Goal: Task Accomplishment & Management: Manage account settings

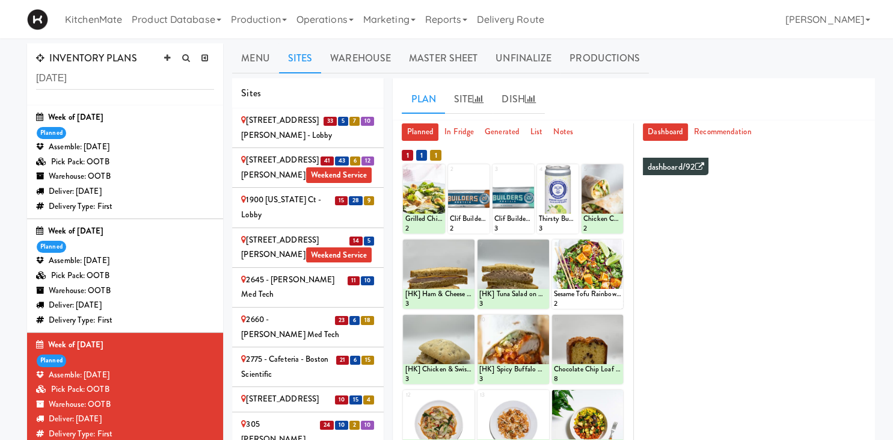
scroll to position [1885, 0]
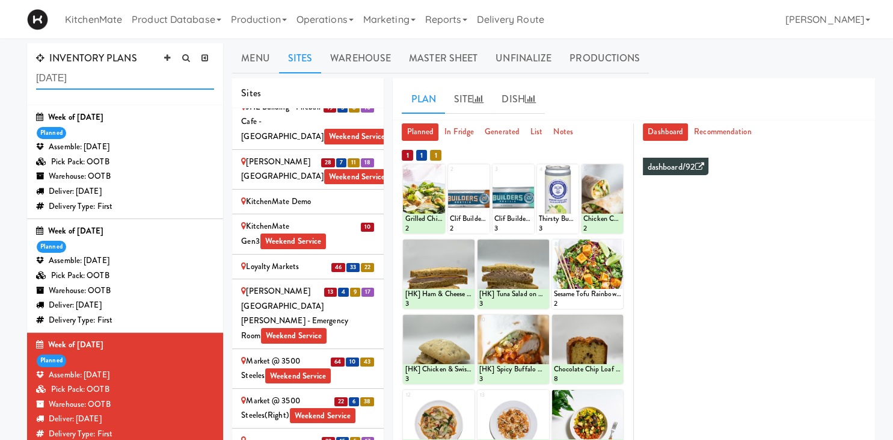
click at [83, 76] on input "[DATE]" at bounding box center [125, 78] width 178 height 22
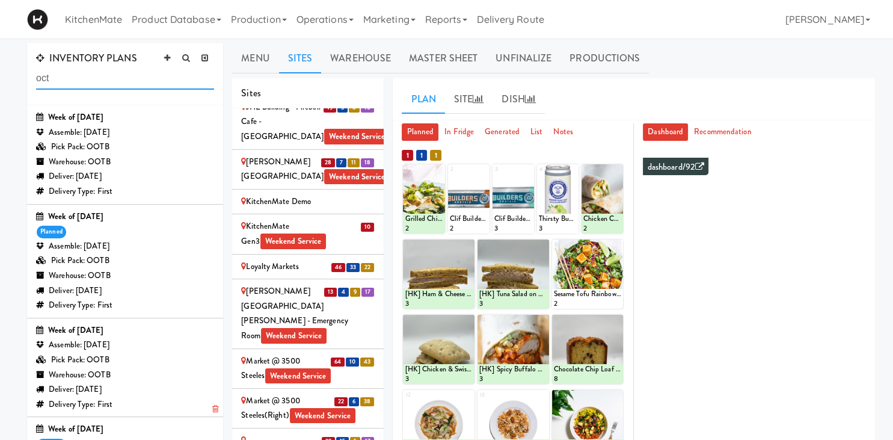
type input "oct"
click at [140, 342] on div "Assemble: [DATE]" at bounding box center [125, 345] width 178 height 15
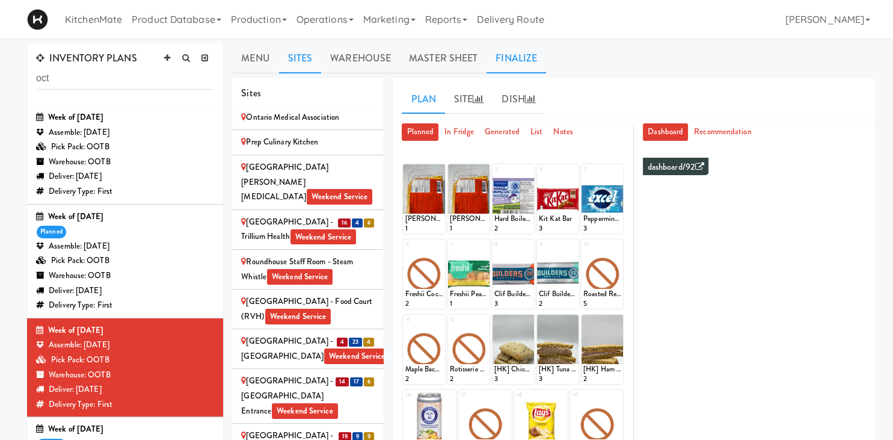
scroll to position [2344, 0]
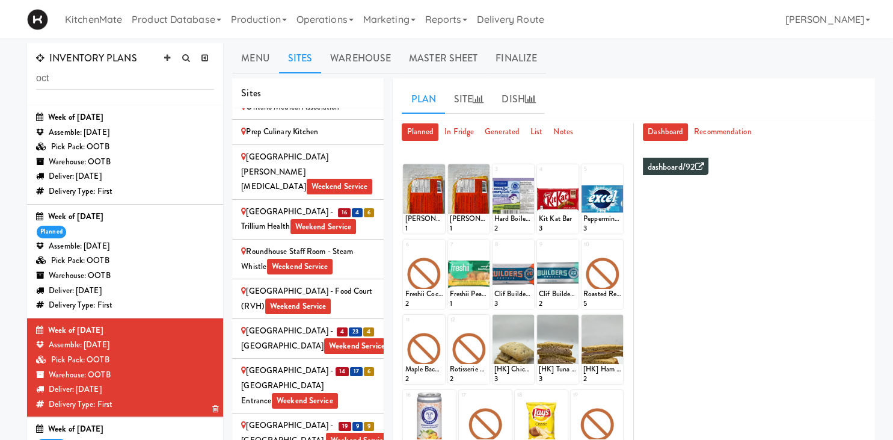
click at [155, 351] on div "Assemble: [DATE]" at bounding box center [125, 345] width 178 height 15
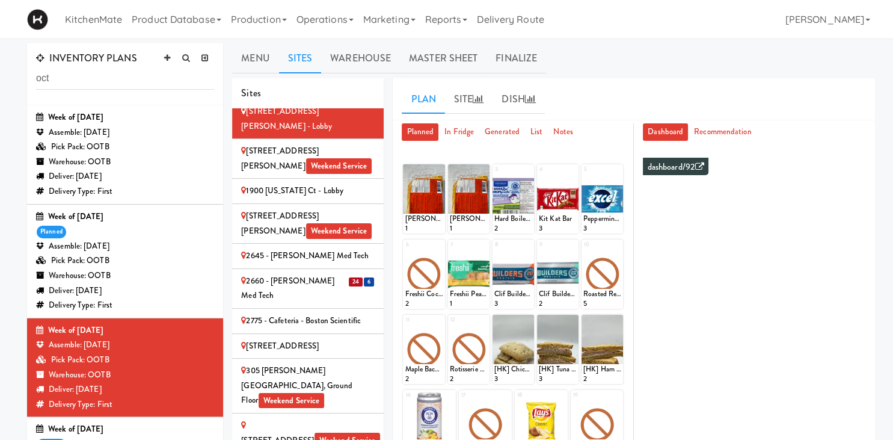
scroll to position [0, 0]
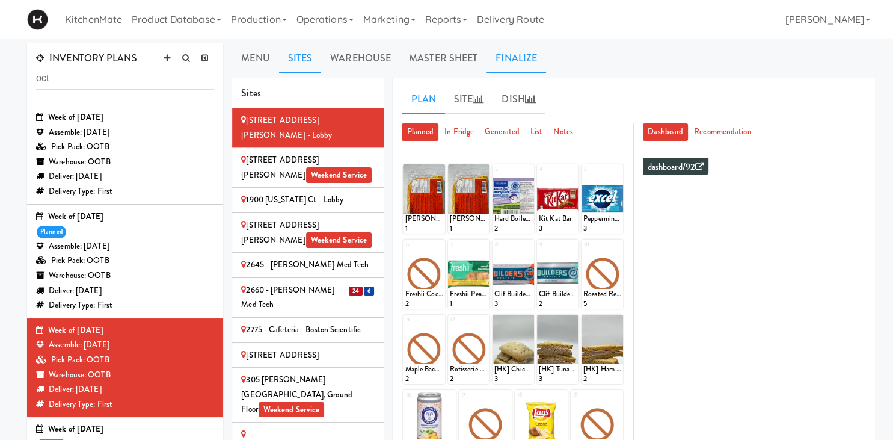
click at [525, 58] on link "Finalize" at bounding box center [517, 58] width 60 height 30
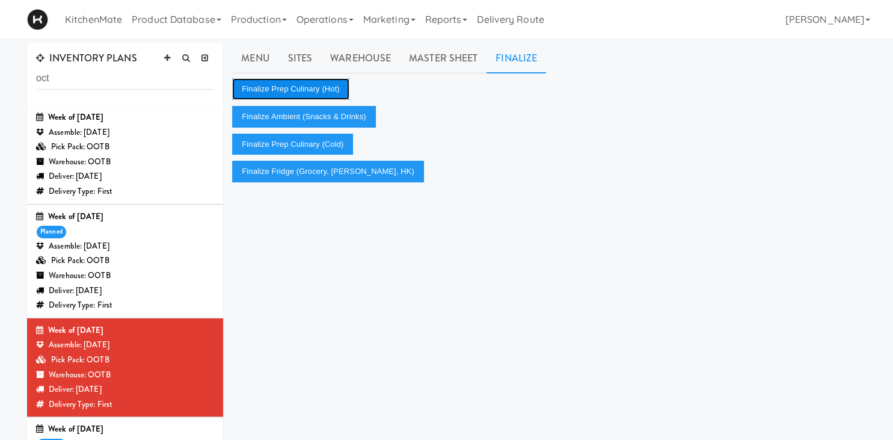
click at [318, 88] on button "Finalize Prep Culinary (Hot)" at bounding box center [290, 89] width 117 height 22
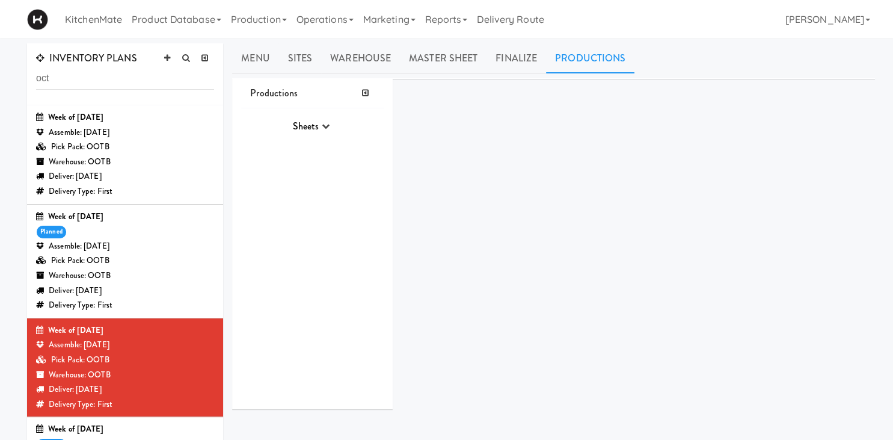
click at [590, 62] on link "Productions" at bounding box center [590, 58] width 88 height 30
click at [510, 63] on link "Finalize" at bounding box center [517, 58] width 60 height 30
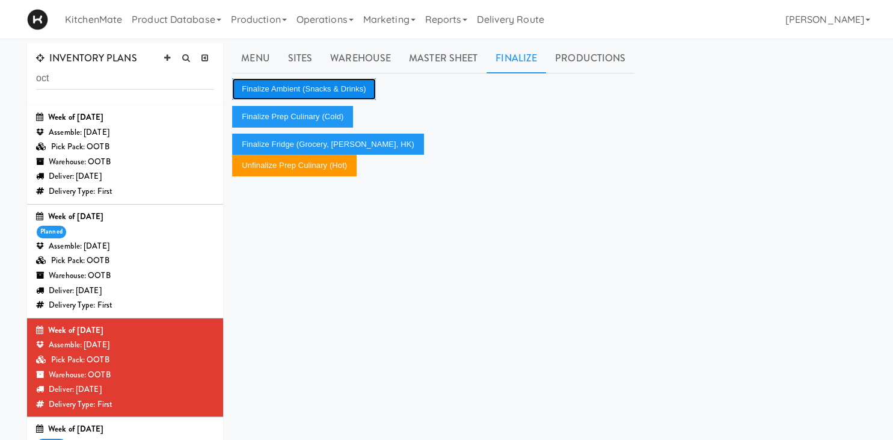
click at [309, 87] on button "Finalize Ambient (Snacks & Drinks)" at bounding box center [303, 89] width 143 height 22
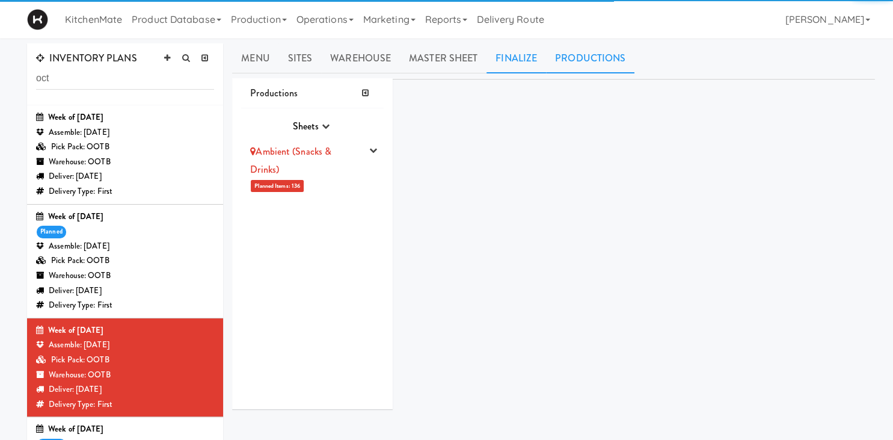
click at [523, 53] on link "Finalize" at bounding box center [517, 58] width 60 height 30
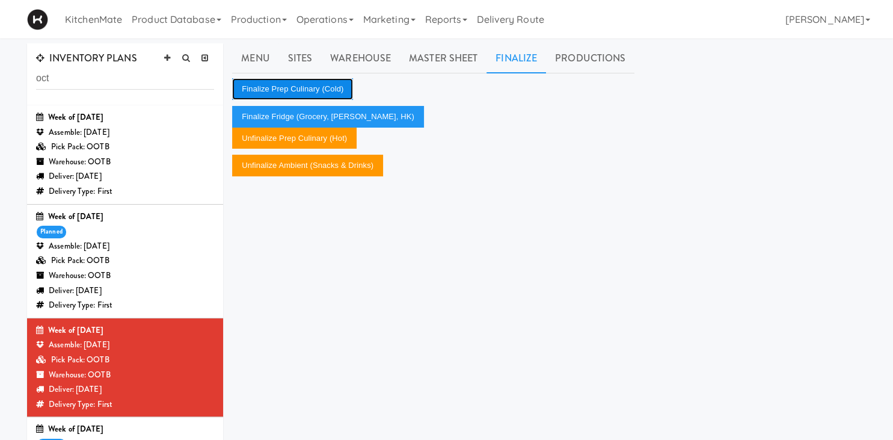
click at [319, 90] on button "Finalize Prep Culinary (Cold)" at bounding box center [292, 89] width 121 height 22
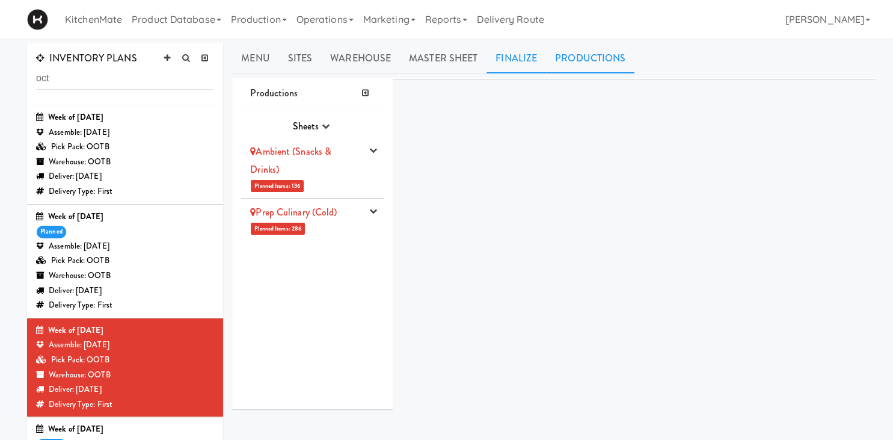
drag, startPoint x: 519, startPoint y: 56, endPoint x: 516, endPoint y: 73, distance: 17.2
click at [520, 54] on link "Finalize" at bounding box center [517, 58] width 60 height 30
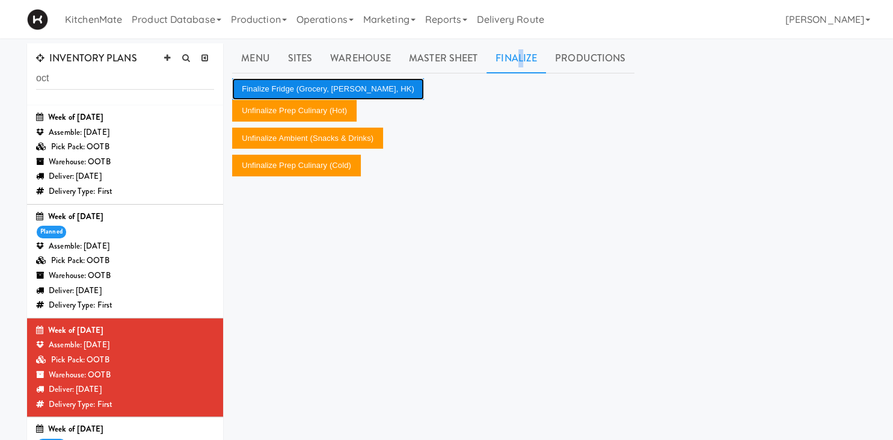
click at [329, 87] on button "Finalize Fridge (Grocery, [PERSON_NAME], HK)" at bounding box center [328, 89] width 192 height 22
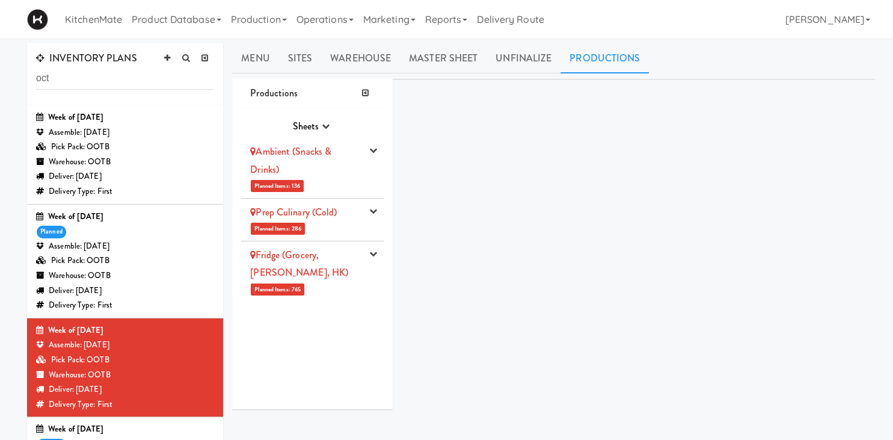
click at [331, 155] on link "Ambient (Snacks & Drinks)" at bounding box center [290, 160] width 81 height 32
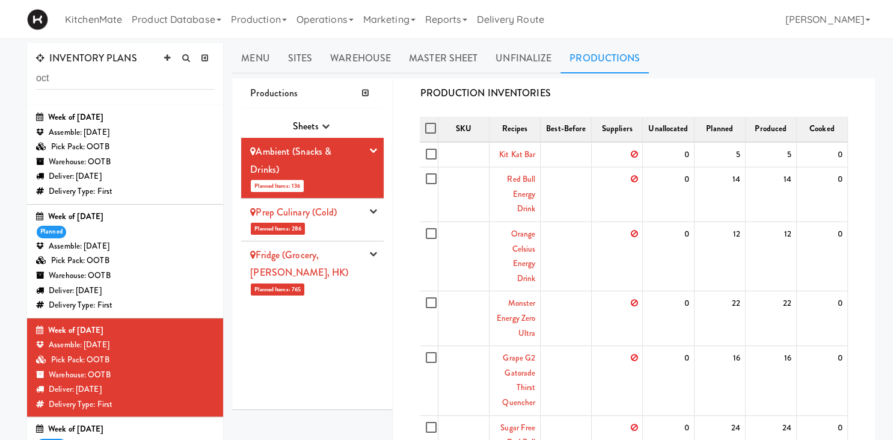
click at [368, 156] on li "Ambient (Snacks & Drinks) Planned Items: 136 Pick Suppliers Assign Barcodes Com…" at bounding box center [312, 168] width 143 height 61
click at [372, 147] on icon "button" at bounding box center [373, 150] width 8 height 8
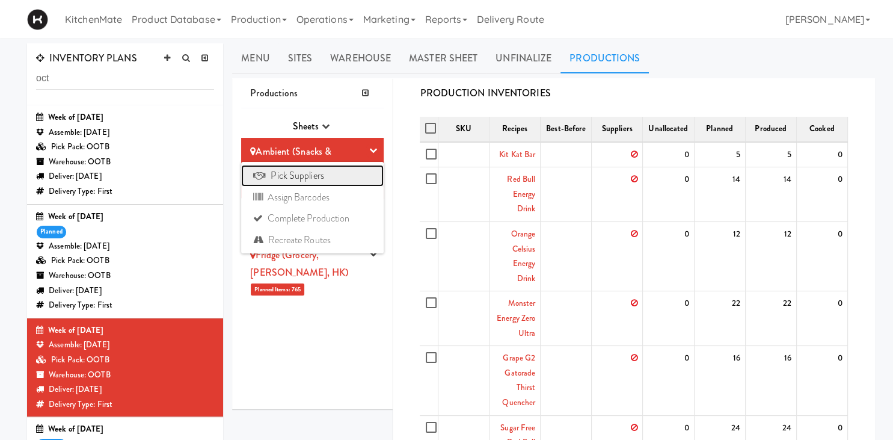
click at [336, 180] on link "Pick Suppliers" at bounding box center [312, 176] width 143 height 22
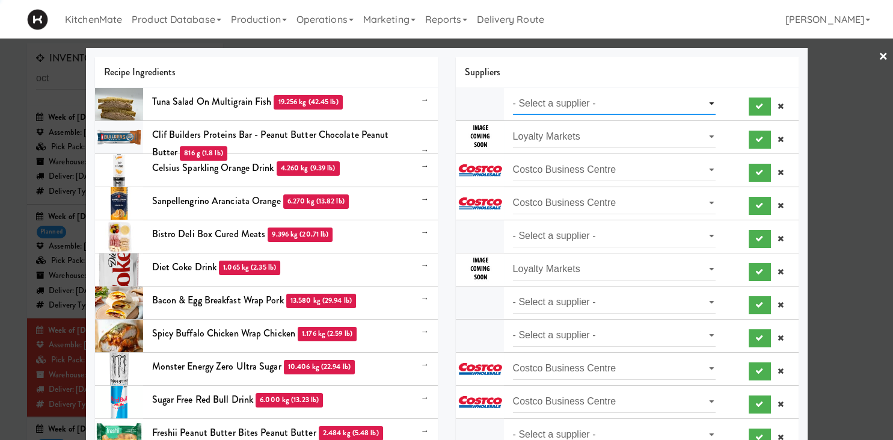
click at [513, 93] on select "- Select a supplier - Loyalty Markets" at bounding box center [614, 104] width 203 height 22
select select "Loyalty Markets"
click option "Loyalty Markets" at bounding box center [0, 0] width 0 height 0
click at [513, 225] on select "- Select a supplier - Prep Culinary" at bounding box center [614, 236] width 203 height 22
select select "Prep Culinary"
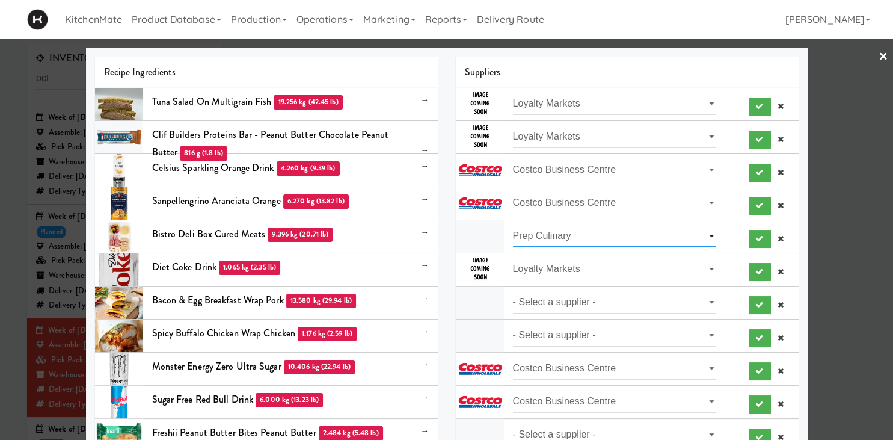
click option "Prep Culinary" at bounding box center [0, 0] width 0 height 0
click at [513, 291] on select "- Select a supplier - Prep Culinary" at bounding box center [614, 302] width 203 height 22
select select "Prep Culinary"
click option "Prep Culinary" at bounding box center [0, 0] width 0 height 0
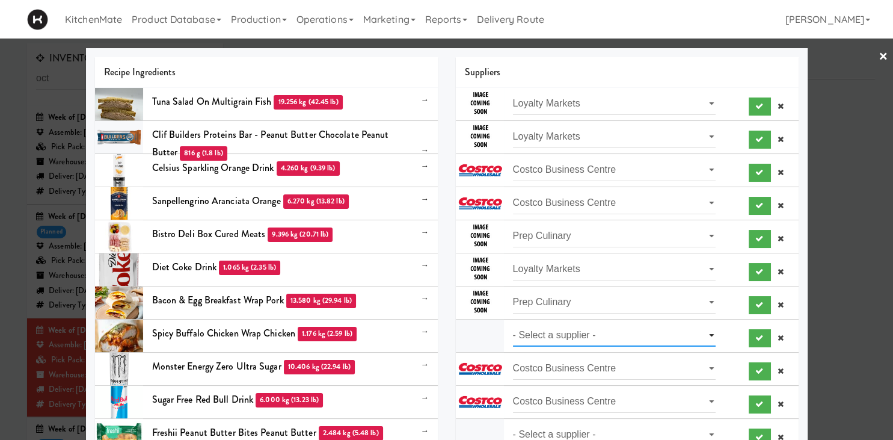
click at [513, 324] on select "- Select a supplier - Loyalty Markets" at bounding box center [614, 335] width 203 height 22
select select "Loyalty Markets"
click option "Loyalty Markets" at bounding box center [0, 0] width 0 height 0
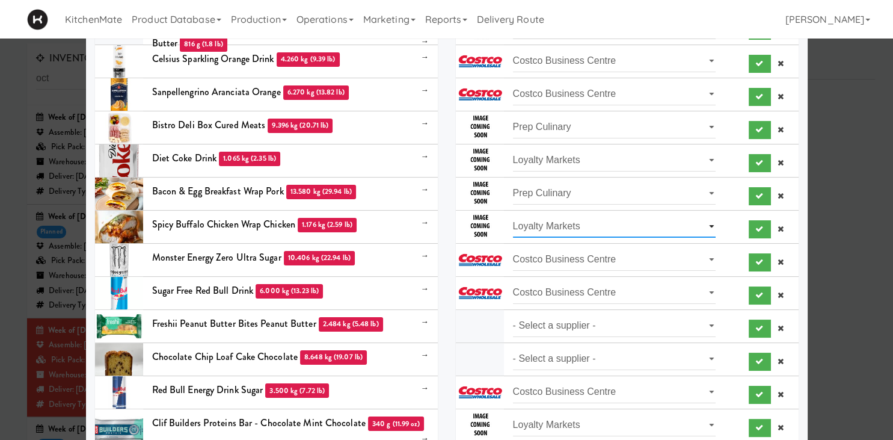
scroll to position [251, 0]
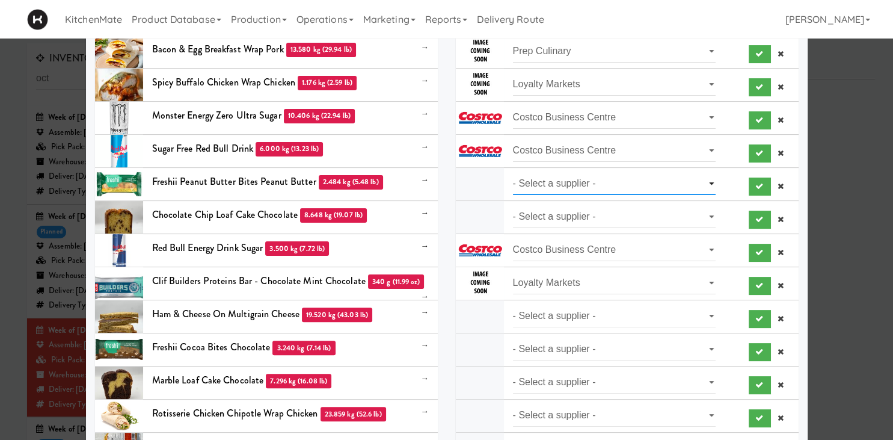
click at [513, 173] on select "- Select a supplier - [GEOGRAPHIC_DATA]" at bounding box center [614, 184] width 203 height 22
select select "SYSCO"
click option "SYSCO" at bounding box center [0, 0] width 0 height 0
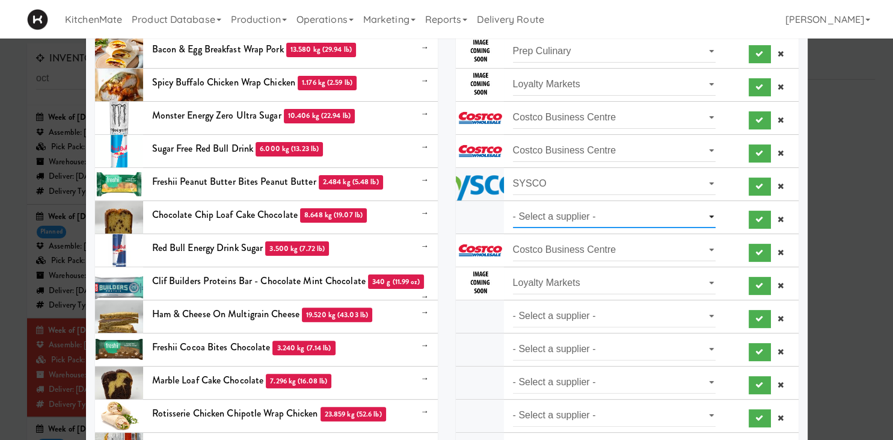
click at [513, 206] on select "- Select a supplier - [PERSON_NAME]'s Kitchen" at bounding box center [614, 217] width 203 height 22
drag, startPoint x: 555, startPoint y: 227, endPoint x: 540, endPoint y: 268, distance: 44.0
click at [543, 269] on li "- Select a supplier - Loyalty Markets" at bounding box center [627, 283] width 343 height 33
click at [513, 206] on select "- Select a supplier - [PERSON_NAME]'s Kitchen" at bounding box center [614, 217] width 203 height 22
select select "[PERSON_NAME]'s Kitchen"
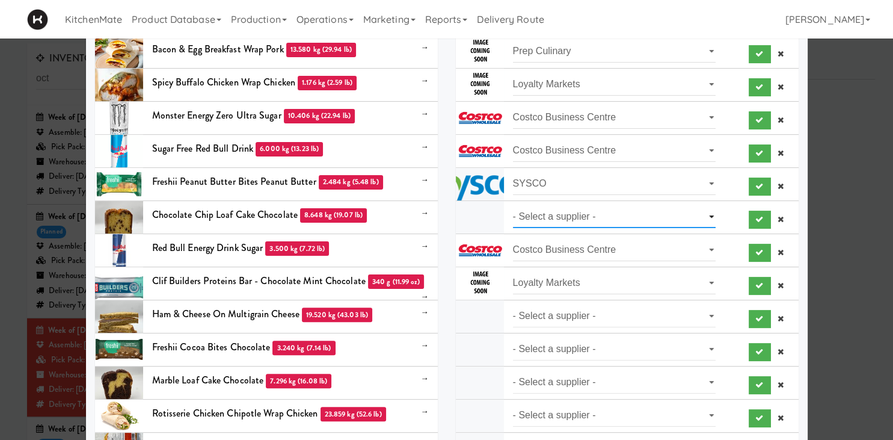
click option "[PERSON_NAME]'s Kitchen" at bounding box center [0, 0] width 0 height 0
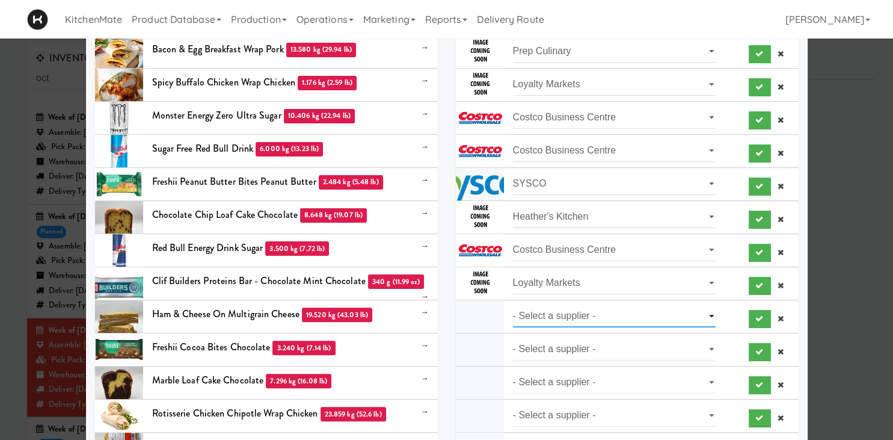
click at [513, 305] on select "- Select a supplier - Loyalty Markets" at bounding box center [614, 316] width 203 height 22
select select "Loyalty Markets"
click option "Loyalty Markets" at bounding box center [0, 0] width 0 height 0
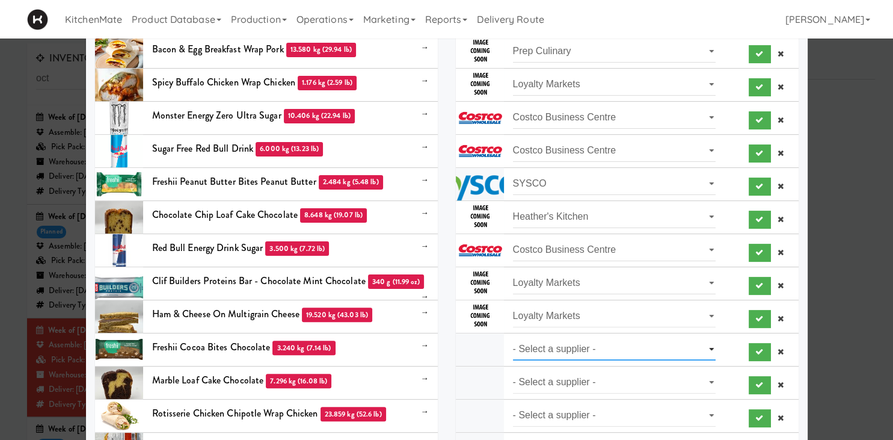
click at [513, 338] on select "- Select a supplier - Loyalty Markets" at bounding box center [614, 349] width 203 height 22
select select "Loyalty Markets"
click option "Loyalty Markets" at bounding box center [0, 0] width 0 height 0
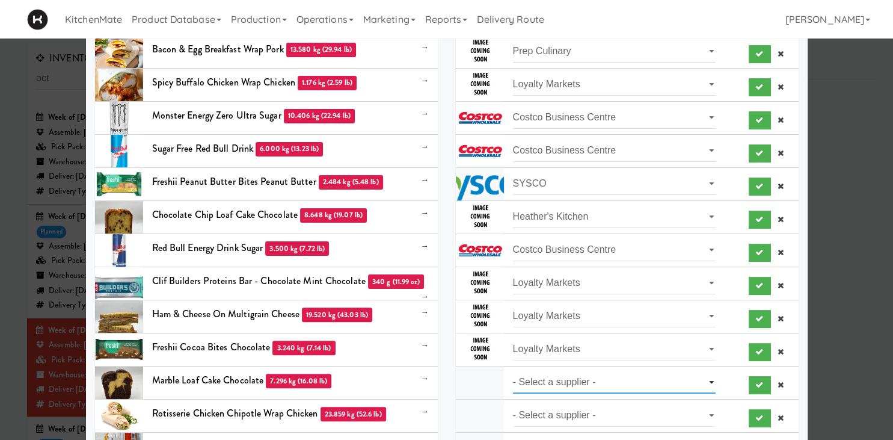
click at [513, 371] on select "- Select a supplier - Loyalty Markets" at bounding box center [614, 382] width 203 height 22
select select "Loyalty Markets"
click option "Loyalty Markets" at bounding box center [0, 0] width 0 height 0
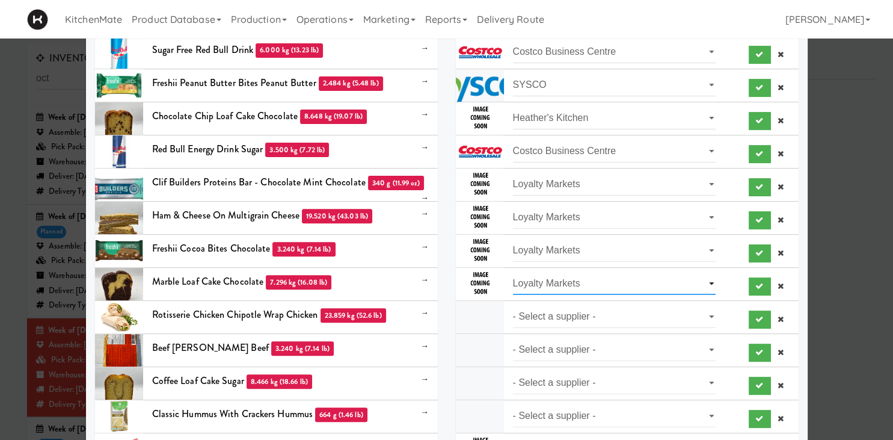
scroll to position [502, 0]
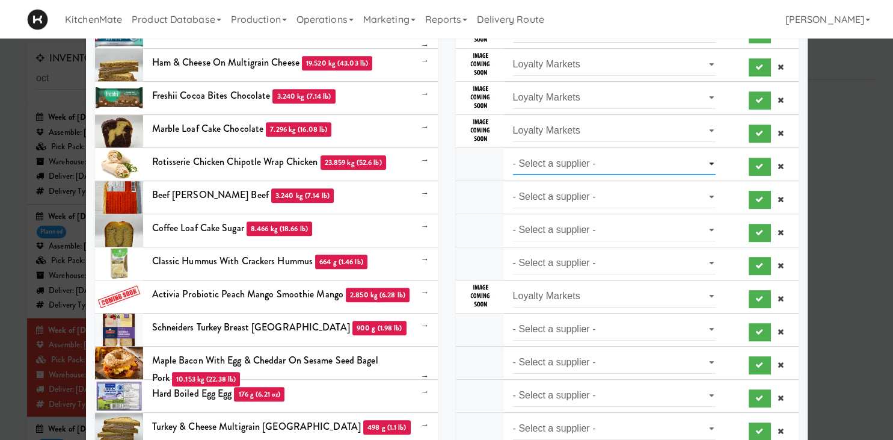
click at [513, 153] on select "- Select a supplier - Prep Culinary" at bounding box center [614, 164] width 203 height 22
select select "Prep Culinary"
click option "Prep Culinary" at bounding box center [0, 0] width 0 height 0
click at [513, 186] on select "- Select a supplier - Loyalty Markets" at bounding box center [614, 197] width 203 height 22
select select "Loyalty Markets"
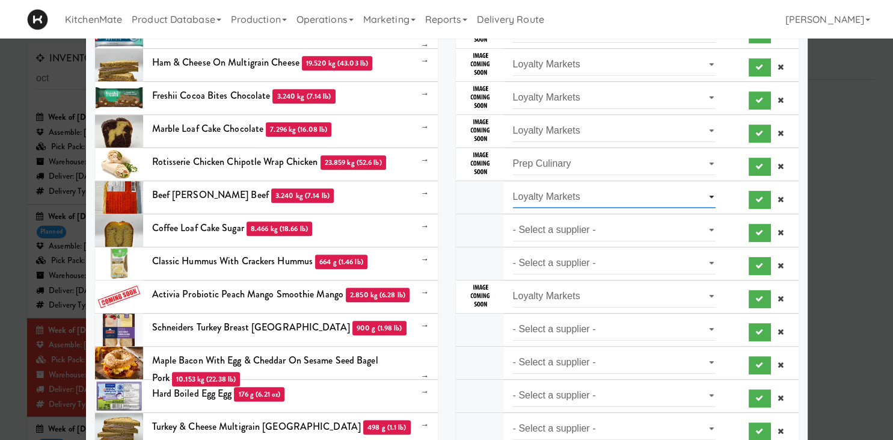
click option "Loyalty Markets" at bounding box center [0, 0] width 0 height 0
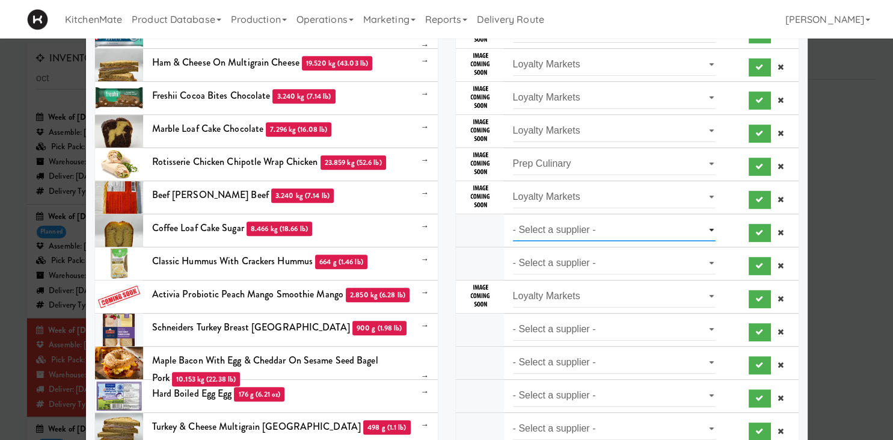
click at [513, 219] on select "- Select a supplier - [PERSON_NAME]'s Kitchen" at bounding box center [614, 230] width 203 height 22
select select "[PERSON_NAME]'s Kitchen"
click option "[PERSON_NAME]'s Kitchen" at bounding box center [0, 0] width 0 height 0
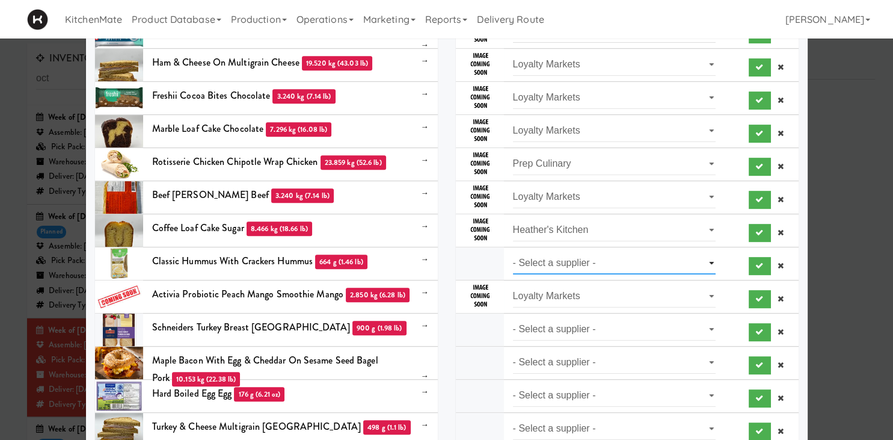
click at [513, 252] on select "- Select a supplier - KitchenMate" at bounding box center [614, 263] width 203 height 22
select select "KitchenMate"
click option "KitchenMate" at bounding box center [0, 0] width 0 height 0
click at [513, 318] on select "- Select a supplier - Loyalty Markets" at bounding box center [614, 329] width 203 height 22
select select "Loyalty Markets"
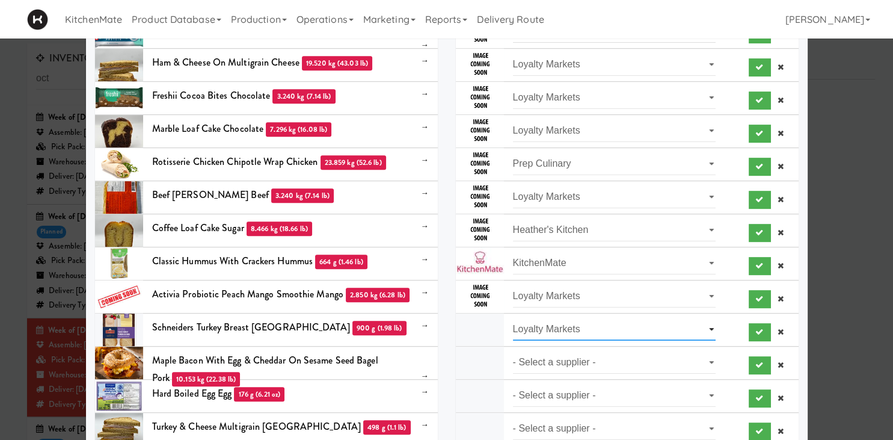
click option "Loyalty Markets" at bounding box center [0, 0] width 0 height 0
click at [513, 351] on select "- Select a supplier - Prep Culinary" at bounding box center [614, 362] width 203 height 22
select select "Prep Culinary"
click option "Prep Culinary" at bounding box center [0, 0] width 0 height 0
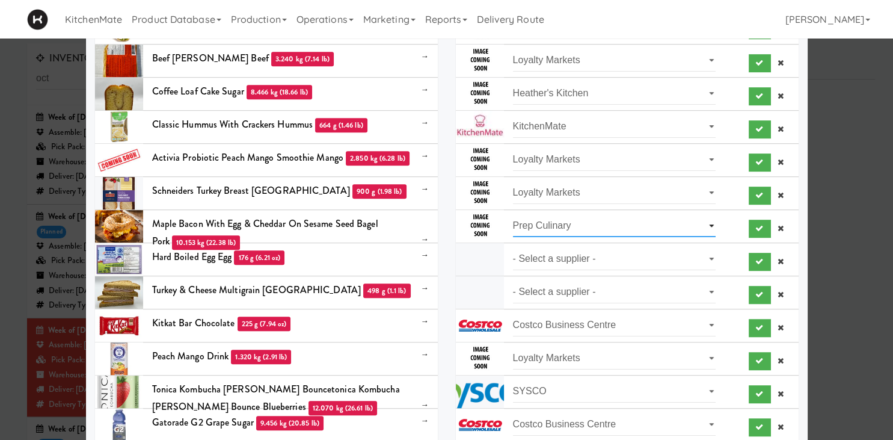
scroll to position [670, 0]
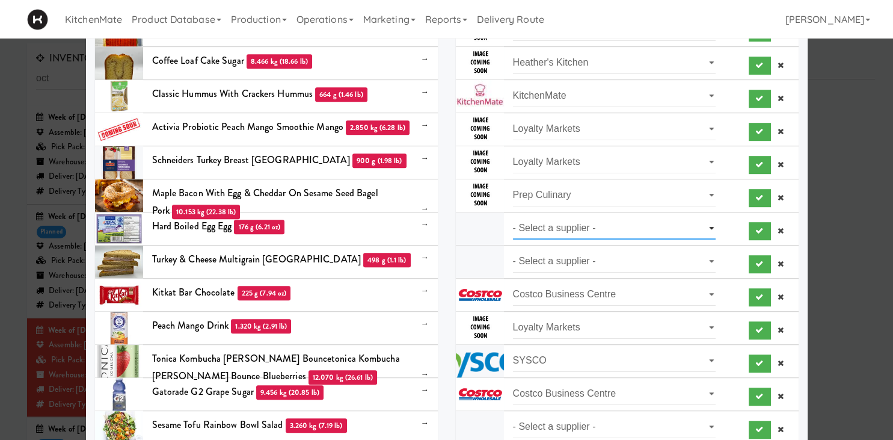
click at [513, 217] on select "- Select a supplier - Loyalty Markets" at bounding box center [614, 228] width 203 height 22
select select "Loyalty Markets"
click option "Loyalty Markets" at bounding box center [0, 0] width 0 height 0
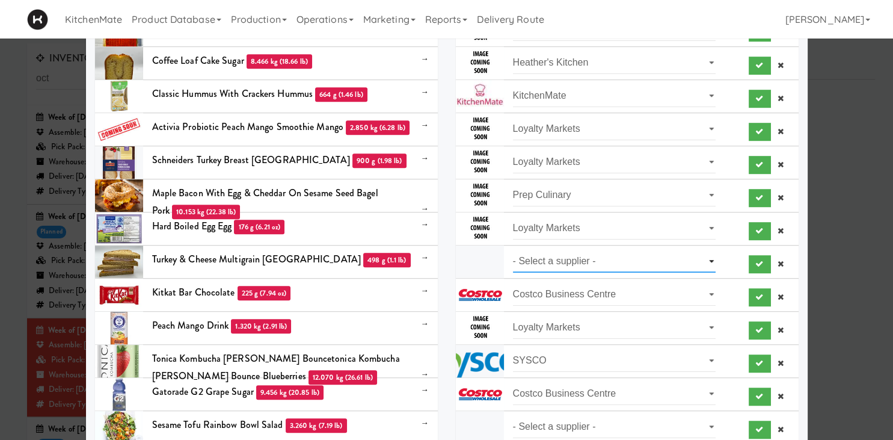
click at [513, 250] on select "- Select a supplier - Loyalty Markets" at bounding box center [614, 261] width 203 height 22
select select "Loyalty Markets"
click option "Loyalty Markets" at bounding box center [0, 0] width 0 height 0
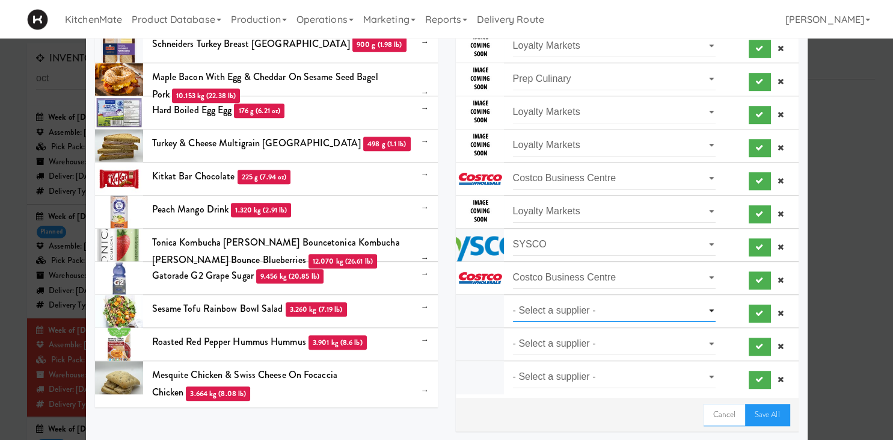
click at [513, 300] on select "- Select a supplier - Prep Culinary" at bounding box center [614, 311] width 203 height 22
select select "Prep Culinary"
click option "Prep Culinary" at bounding box center [0, 0] width 0 height 0
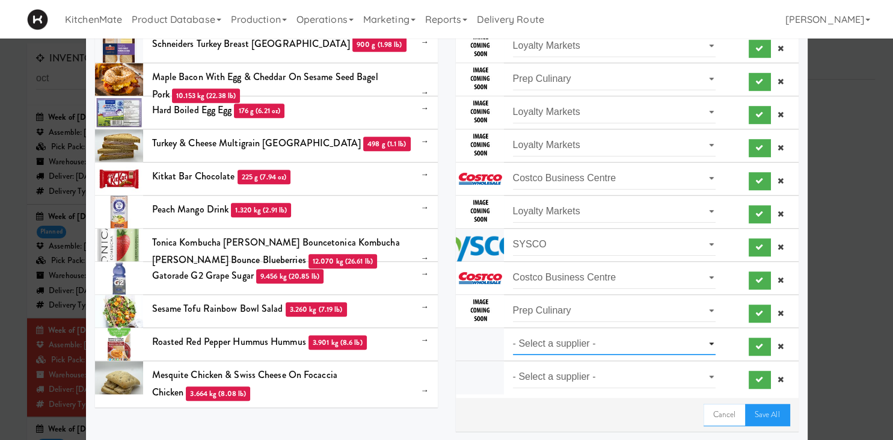
click at [513, 333] on select "- Select a supplier - Loyalty Markets" at bounding box center [614, 344] width 203 height 22
select select "Loyalty Markets"
click option "Loyalty Markets" at bounding box center [0, 0] width 0 height 0
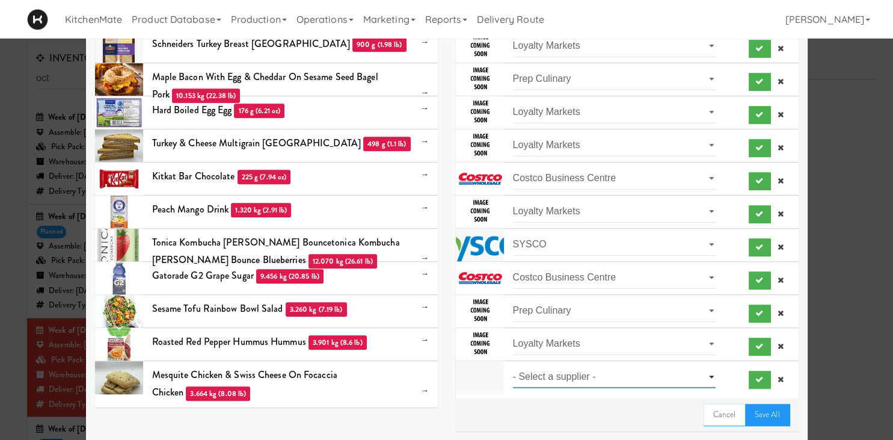
click at [513, 366] on select "- Select a supplier - Loyalty Markets" at bounding box center [614, 377] width 203 height 22
select select "Loyalty Markets"
click option "Loyalty Markets" at bounding box center [0, 0] width 0 height 0
click at [764, 409] on link "Save All" at bounding box center [767, 415] width 45 height 22
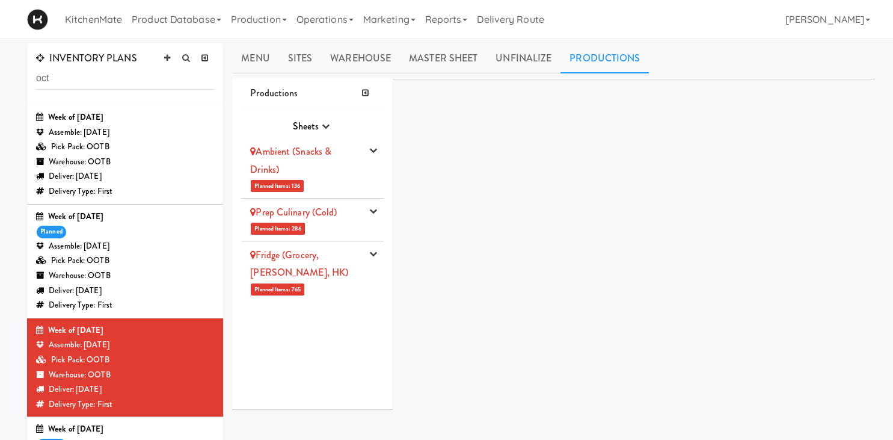
click at [307, 161] on div "Ambient (Snacks & Drinks)" at bounding box center [306, 160] width 112 height 35
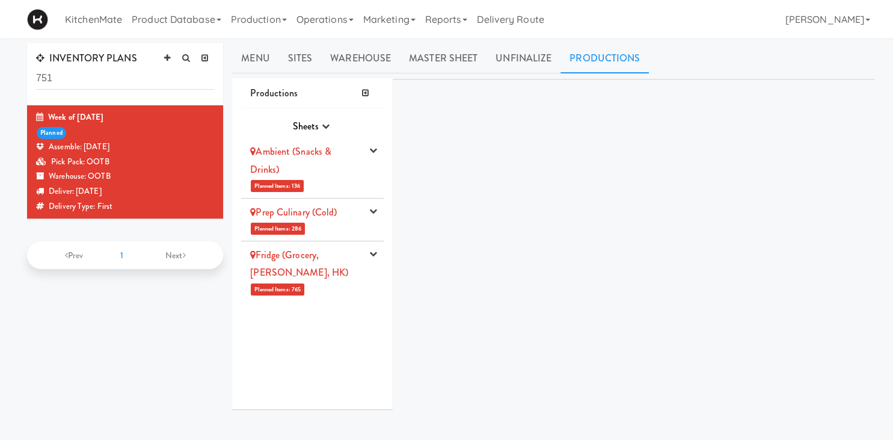
click at [351, 174] on div "Ambient (Snacks & Drinks)" at bounding box center [306, 160] width 112 height 35
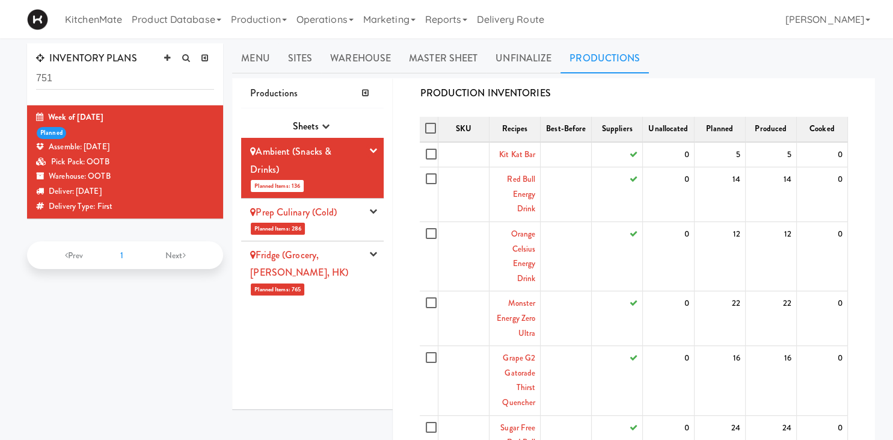
click at [369, 158] on li "Ambient (Snacks & Drinks) Planned Items: 136 Pick Suppliers Assign Barcodes Com…" at bounding box center [312, 168] width 143 height 61
click at [374, 150] on icon "button" at bounding box center [373, 150] width 8 height 8
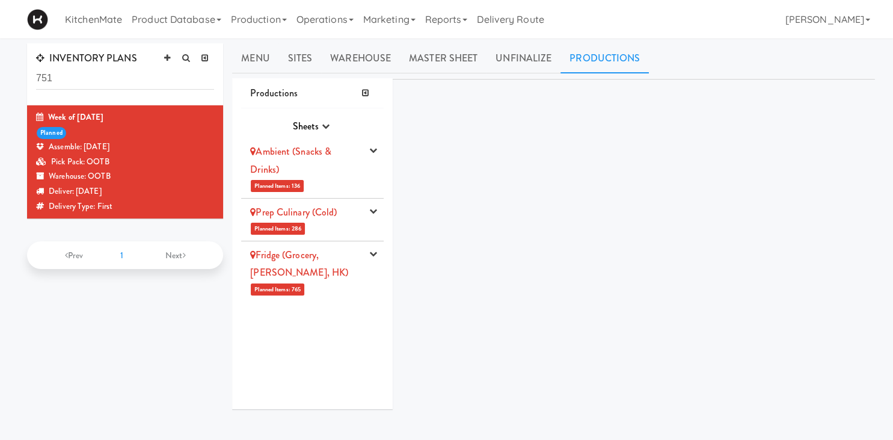
click at [366, 155] on li "Ambient (Snacks & Drinks) Planned Items: 136 Pick Suppliers Assign Barcodes Com…" at bounding box center [312, 168] width 143 height 61
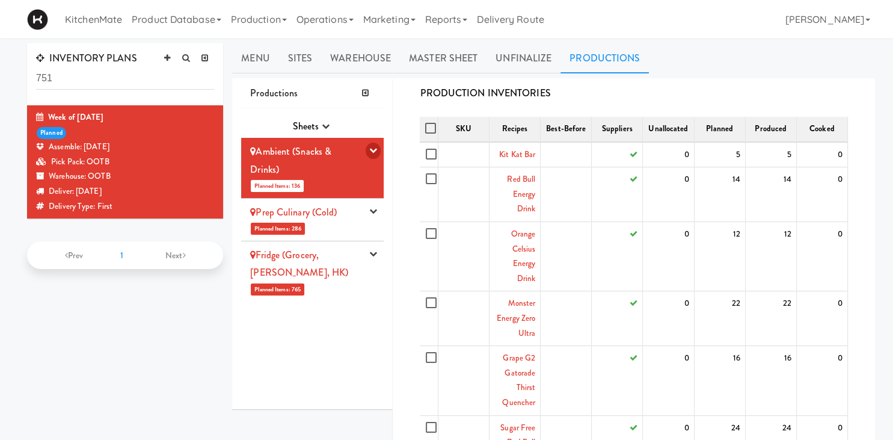
click at [371, 152] on icon "button" at bounding box center [373, 150] width 8 height 8
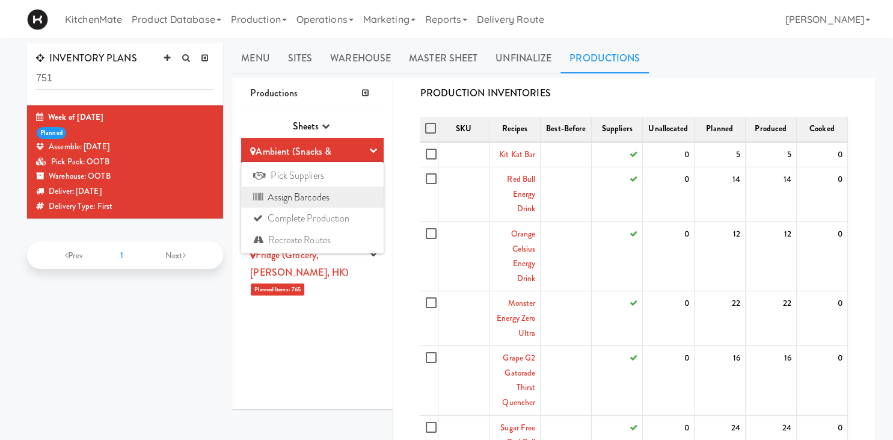
click at [345, 201] on link "Assign Barcodes" at bounding box center [312, 197] width 143 height 22
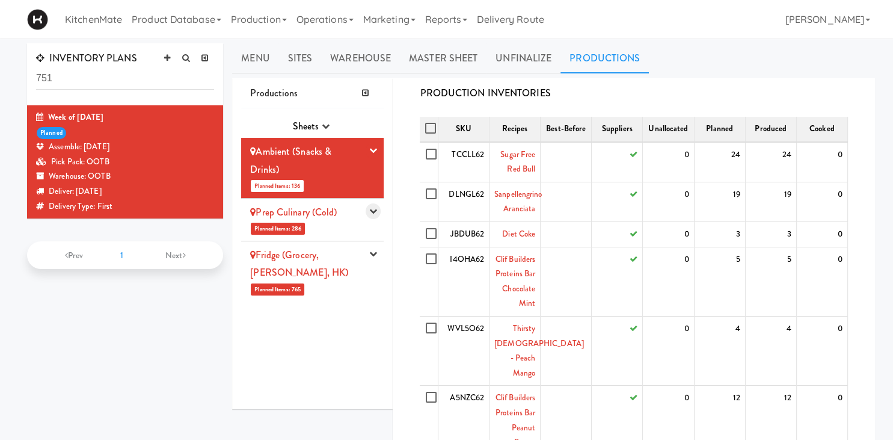
click at [369, 211] on button "button" at bounding box center [373, 211] width 15 height 16
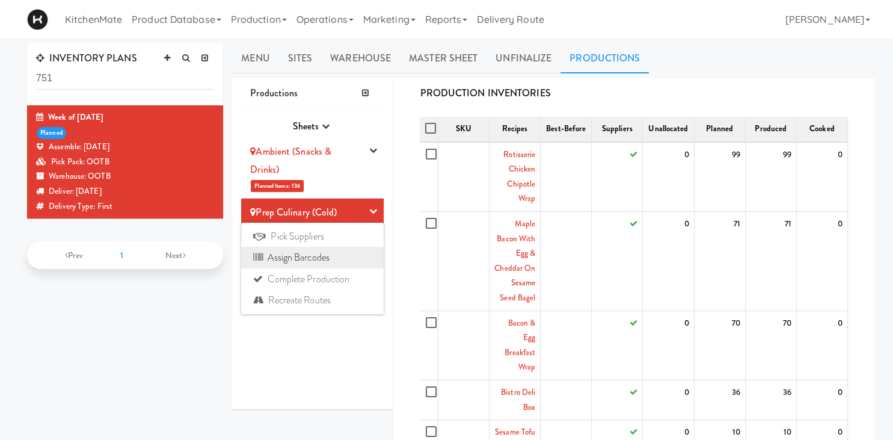
click at [322, 257] on link "Assign Barcodes" at bounding box center [312, 258] width 143 height 22
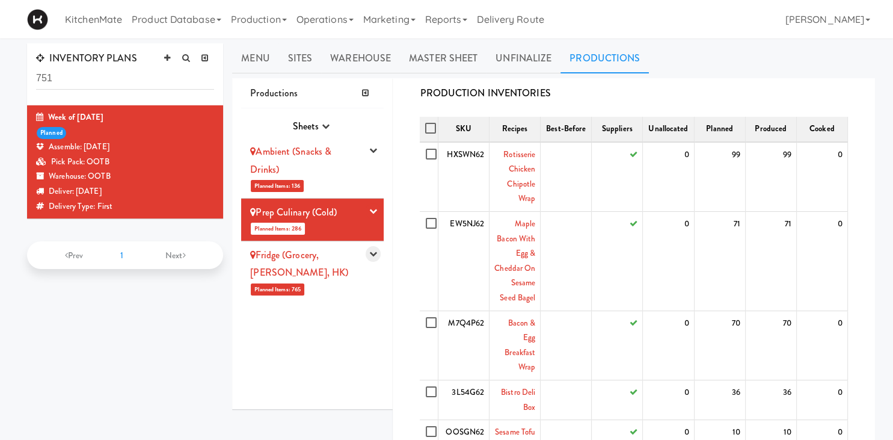
click at [379, 254] on button "button" at bounding box center [373, 254] width 15 height 16
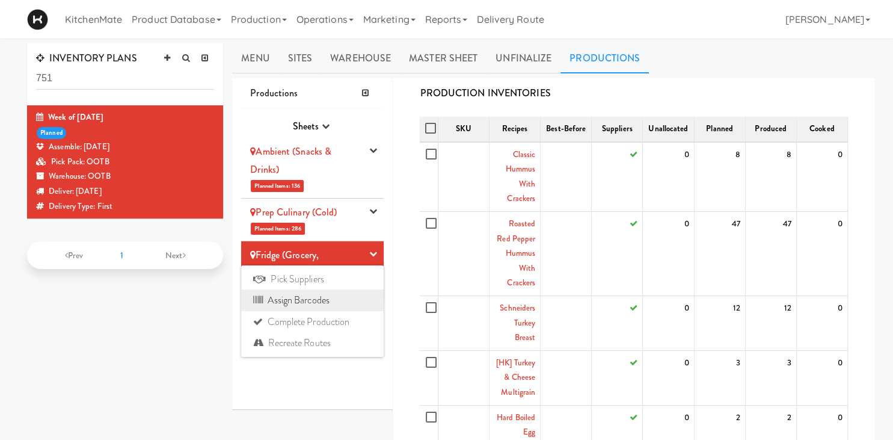
click at [325, 300] on link "Assign Barcodes" at bounding box center [312, 300] width 143 height 22
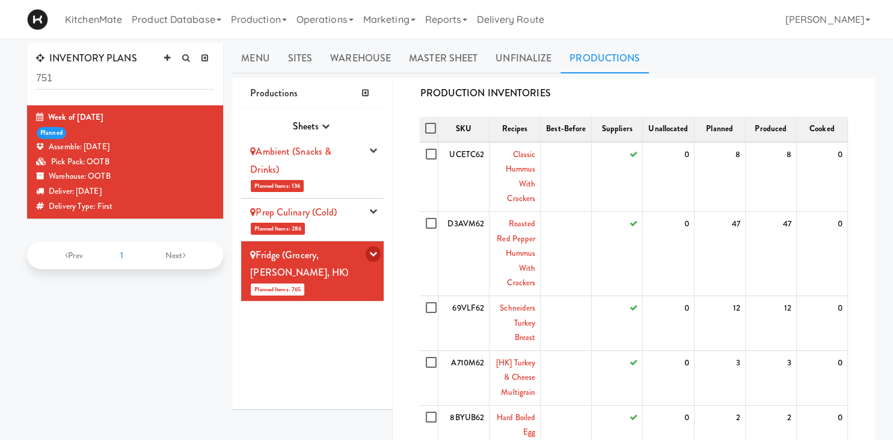
click at [375, 253] on icon "button" at bounding box center [373, 254] width 8 height 8
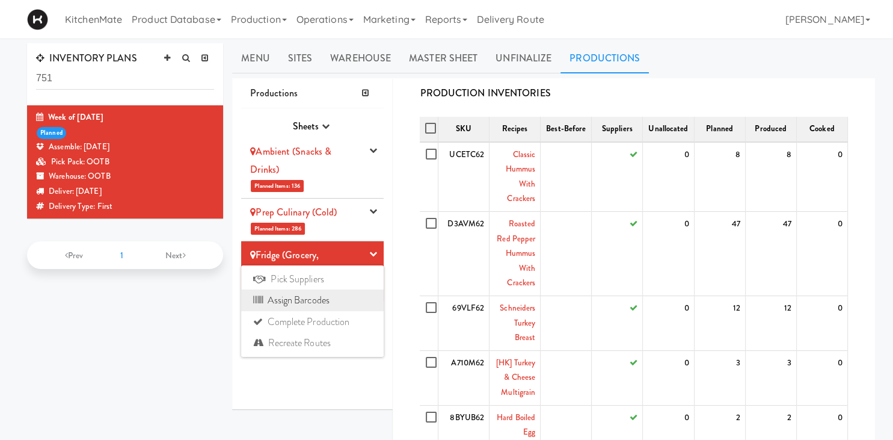
click at [327, 295] on link "Assign Barcodes" at bounding box center [312, 300] width 143 height 22
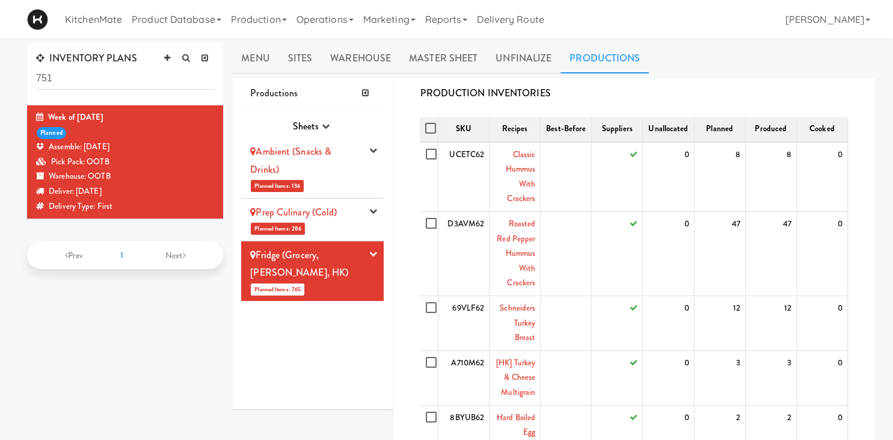
click at [322, 170] on div "Ambient (Snacks & Drinks)" at bounding box center [306, 160] width 112 height 35
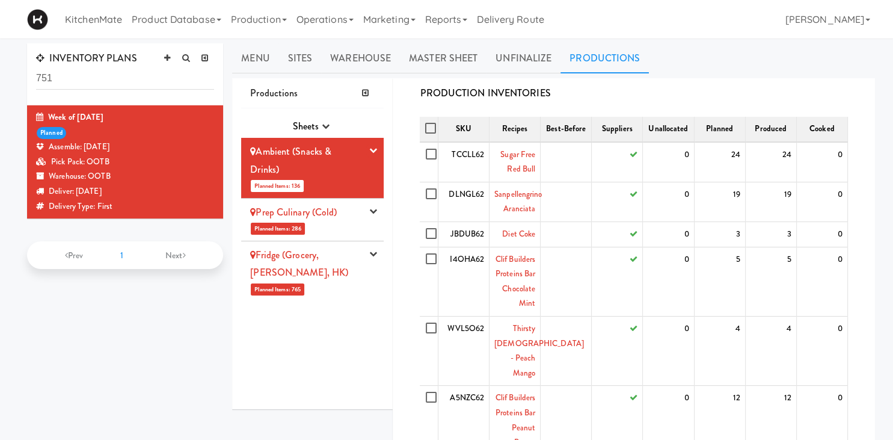
click at [328, 215] on link "Prep Culinary (Cold)" at bounding box center [293, 212] width 87 height 14
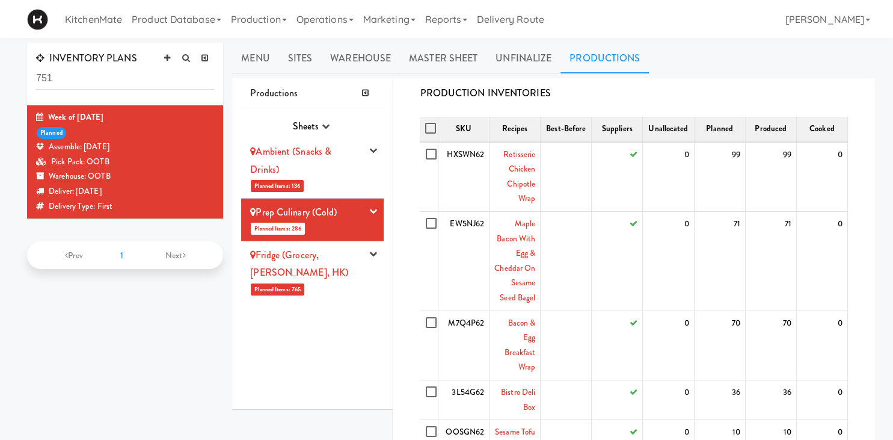
click at [331, 244] on li "Fridge (Grocery, Bev, HK) Planned Items: 765 Pick Suppliers Assign Barcodes Com…" at bounding box center [312, 271] width 143 height 60
